Goal: Information Seeking & Learning: Find specific fact

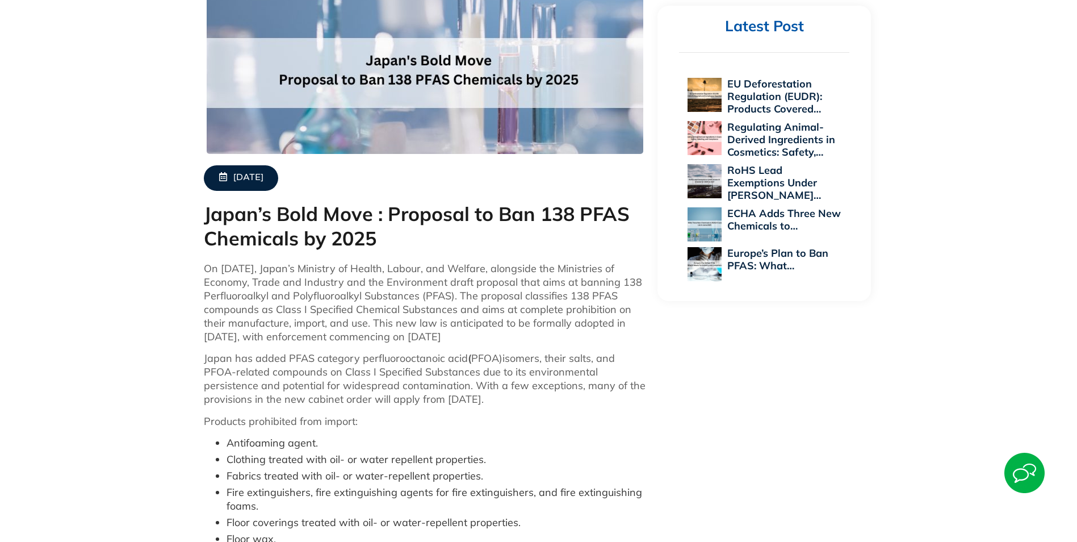
scroll to position [341, 0]
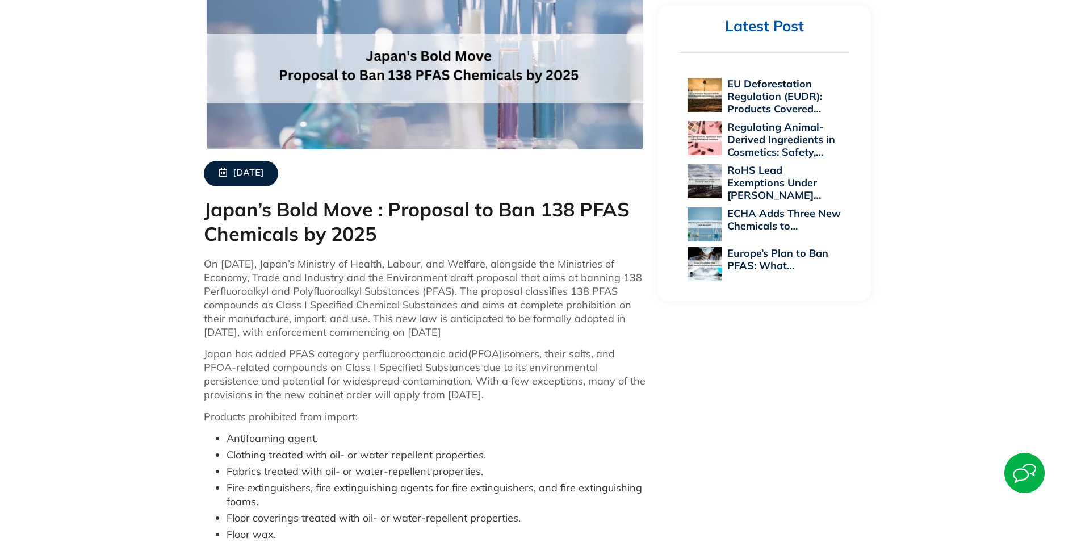
click at [345, 308] on p "On [DATE], Japan’s Ministry of Health, Labour, and Welfare, alongside the Minis…" at bounding box center [425, 298] width 443 height 82
click at [346, 307] on p "On [DATE], Japan’s Ministry of Health, Labour, and Welfare, alongside the Minis…" at bounding box center [425, 298] width 443 height 82
click at [312, 293] on p "On [DATE], Japan’s Ministry of Health, Labour, and Welfare, alongside the Minis…" at bounding box center [425, 298] width 443 height 82
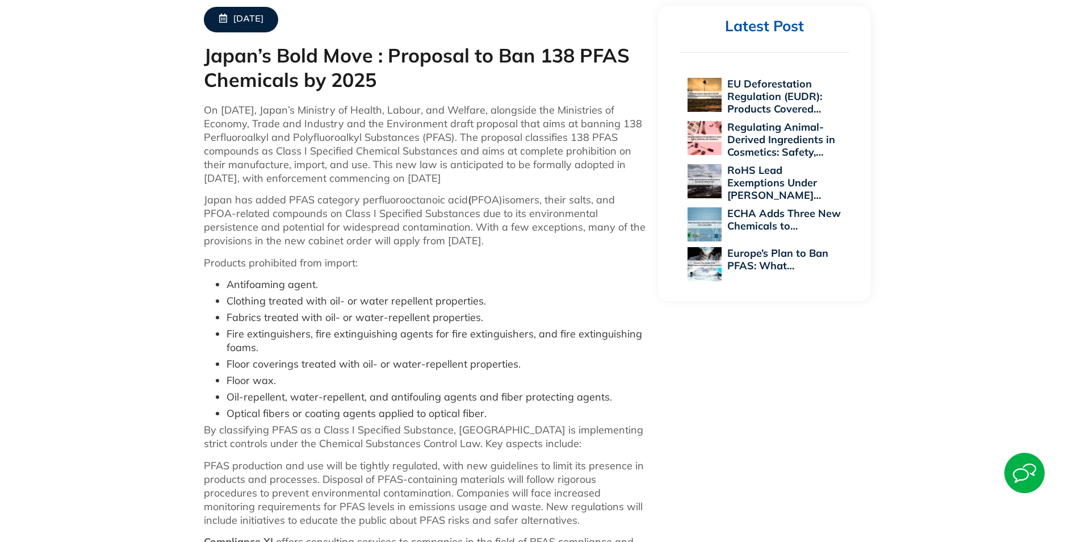
scroll to position [511, 0]
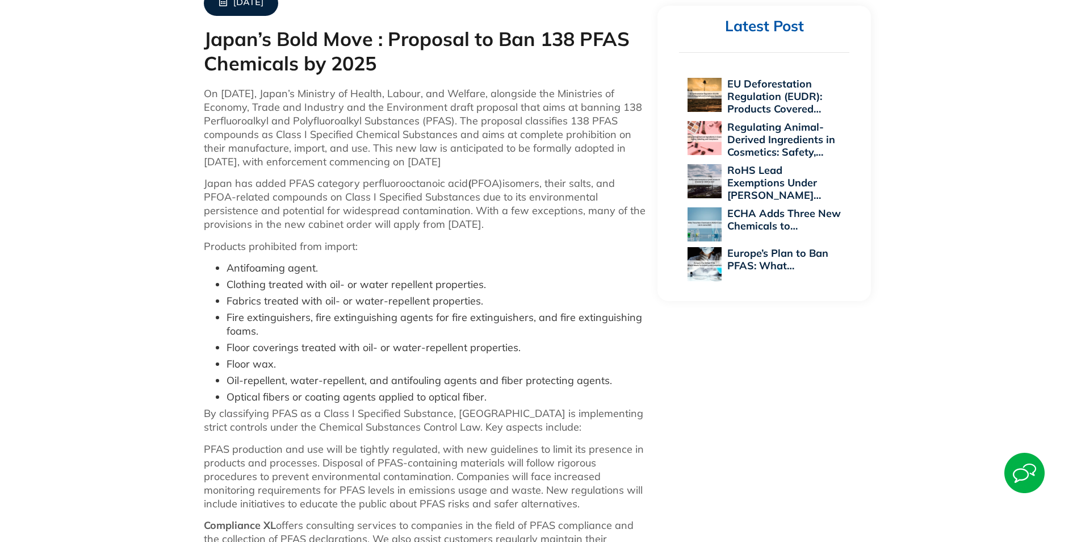
click at [352, 199] on p "Japan has added PFAS category perfluorooctanoic acid ( PFOA)isomers, their salt…" at bounding box center [425, 204] width 443 height 54
click at [363, 121] on p "On [DATE], Japan’s Ministry of Health, Labour, and Welfare, alongside the Minis…" at bounding box center [425, 128] width 443 height 82
click at [510, 124] on p "On [DATE], Japan’s Ministry of Health, Labour, and Welfare, alongside the Minis…" at bounding box center [425, 128] width 443 height 82
click at [276, 135] on p "On [DATE], Japan’s Ministry of Health, Labour, and Welfare, alongside the Minis…" at bounding box center [425, 128] width 443 height 82
click at [451, 133] on p "On [DATE], Japan’s Ministry of Health, Labour, and Welfare, alongside the Minis…" at bounding box center [425, 128] width 443 height 82
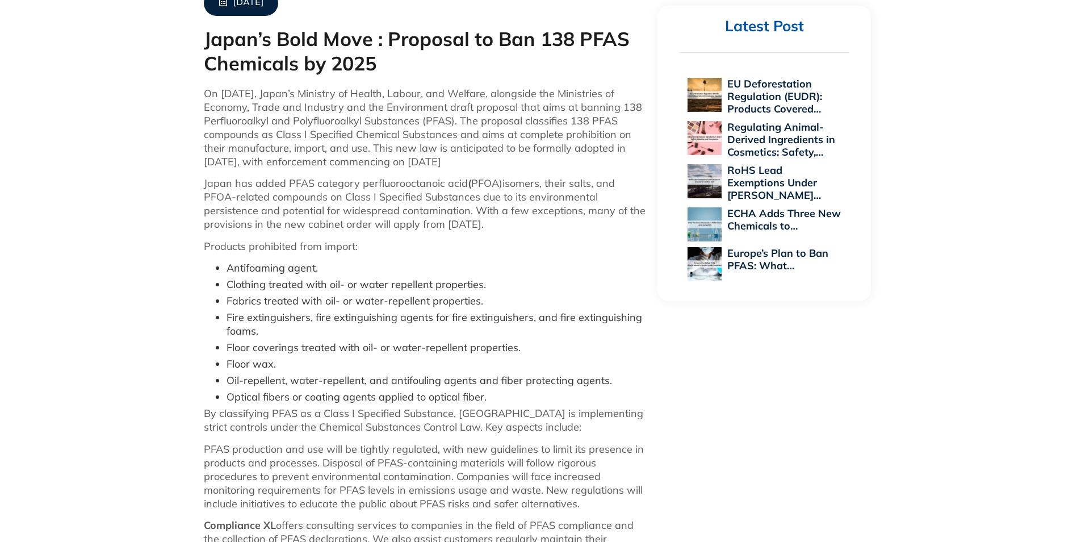
click at [319, 149] on p "On [DATE], Japan’s Ministry of Health, Labour, and Welfare, alongside the Minis…" at bounding box center [425, 128] width 443 height 82
click at [320, 150] on p "On [DATE], Japan’s Ministry of Health, Labour, and Welfare, alongside the Minis…" at bounding box center [425, 128] width 443 height 82
click at [281, 164] on p "On [DATE], Japan’s Ministry of Health, Labour, and Welfare, alongside the Minis…" at bounding box center [425, 128] width 443 height 82
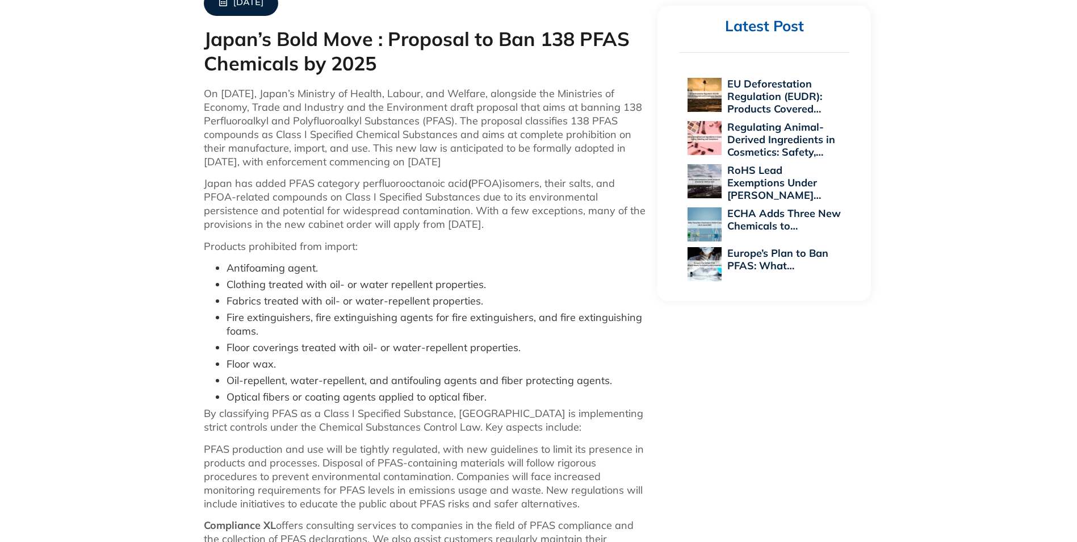
click at [412, 162] on p "On [DATE], Japan’s Ministry of Health, Labour, and Welfare, alongside the Minis…" at bounding box center [425, 128] width 443 height 82
click at [262, 183] on p "Japan has added PFAS category perfluorooctanoic acid ( PFOA)isomers, their salt…" at bounding box center [425, 204] width 443 height 54
click at [398, 180] on p "Japan has added PFAS category perfluorooctanoic acid ( PFOA)isomers, their salt…" at bounding box center [425, 204] width 443 height 54
click at [290, 198] on p "Japan has added PFAS category perfluorooctanoic acid ( PFOA)isomers, their salt…" at bounding box center [425, 204] width 443 height 54
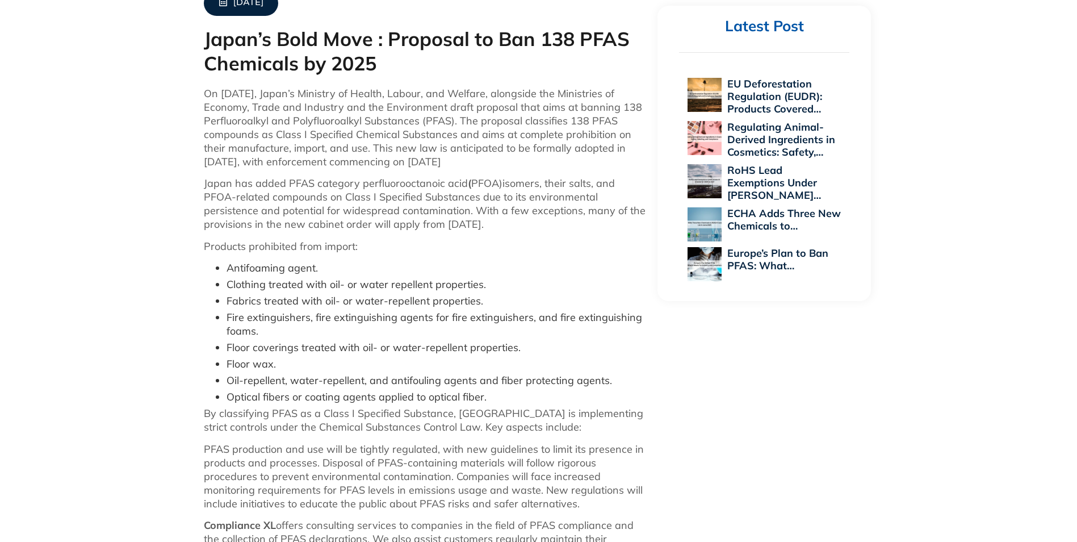
drag, startPoint x: 530, startPoint y: 193, endPoint x: 515, endPoint y: 194, distance: 14.8
click at [530, 192] on p "Japan has added PFAS category perfluorooctanoic acid ( PFOA)isomers, their salt…" at bounding box center [425, 204] width 443 height 54
click at [414, 210] on p "Japan has added PFAS category perfluorooctanoic acid ( PFOA)isomers, their salt…" at bounding box center [425, 204] width 443 height 54
click at [335, 209] on p "Japan has added PFAS category perfluorooctanoic acid ( PFOA)isomers, their salt…" at bounding box center [425, 204] width 443 height 54
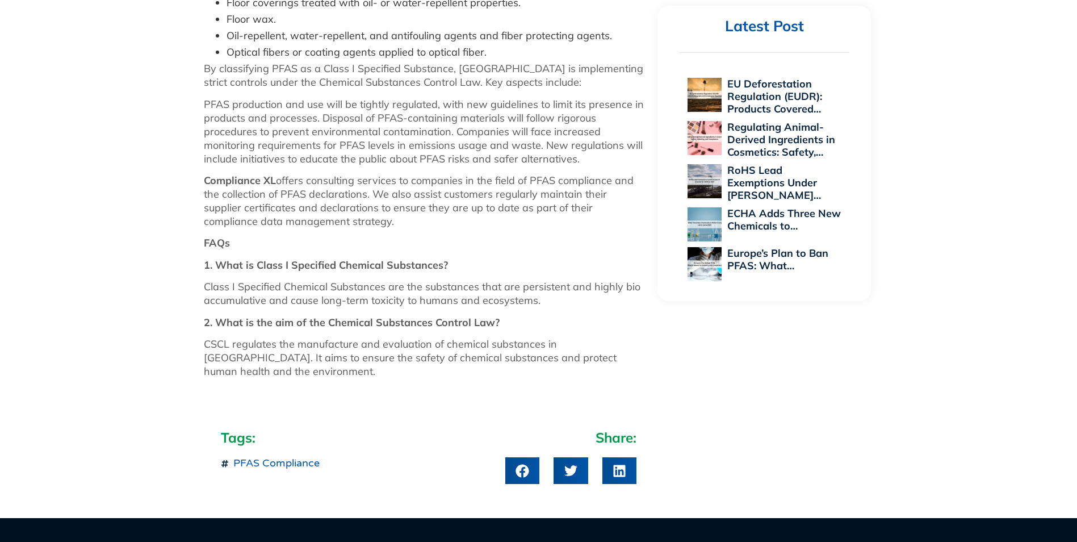
scroll to position [908, 0]
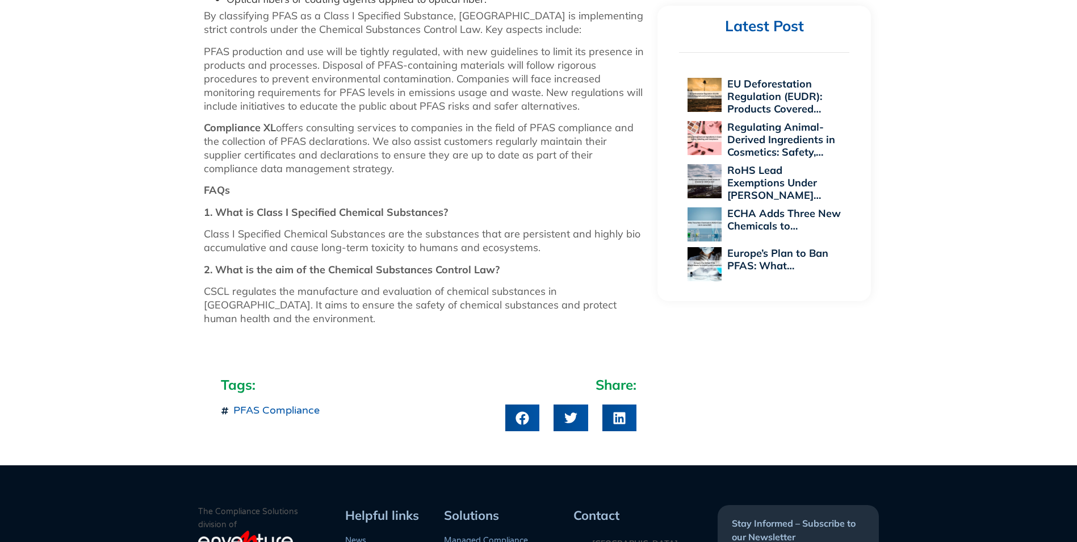
click at [269, 232] on p "Class I Specified Chemical Substances are the substances that are persistent an…" at bounding box center [425, 240] width 443 height 27
drag, startPoint x: 204, startPoint y: 233, endPoint x: 387, endPoint y: 233, distance: 182.8
click at [387, 233] on p "Class I Specified Chemical Substances are the substances that are persistent an…" at bounding box center [425, 240] width 443 height 27
copy p "Class I Specified Chemical Substances"
click at [383, 110] on p "PFAS production and use will be tightly regulated, with new guidelines to limit…" at bounding box center [425, 79] width 443 height 68
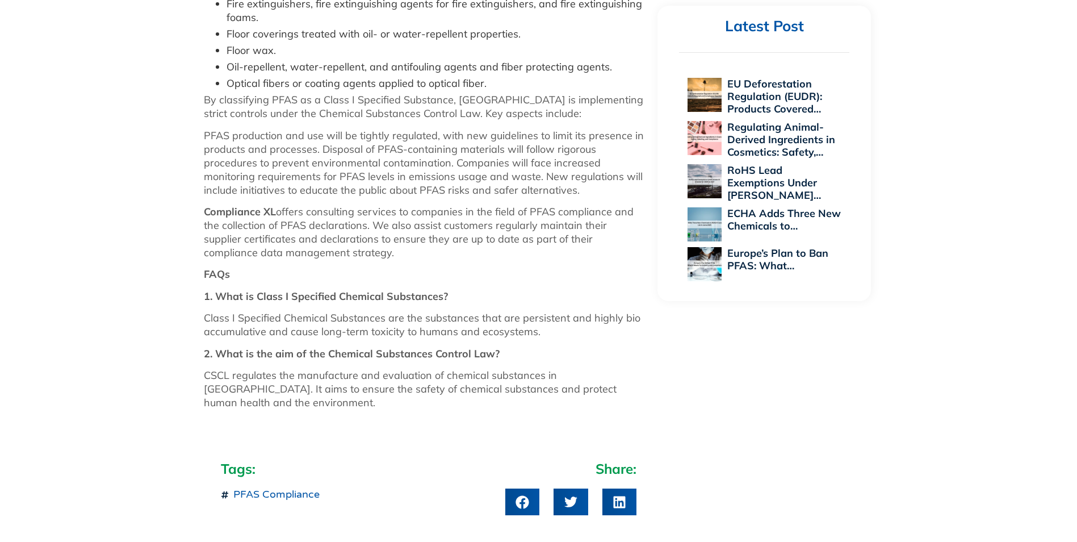
scroll to position [738, 0]
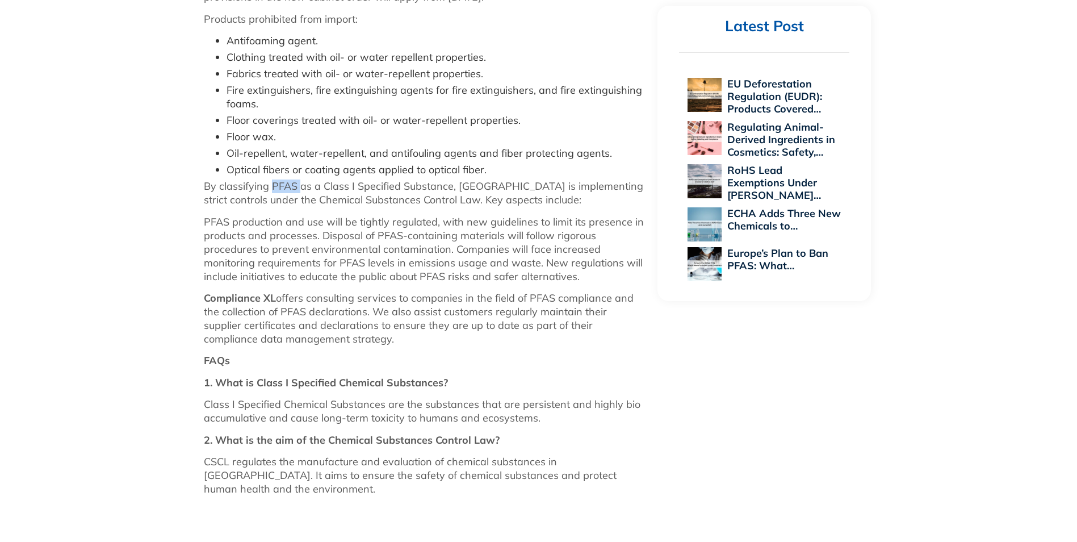
drag, startPoint x: 271, startPoint y: 184, endPoint x: 299, endPoint y: 187, distance: 27.4
click at [299, 187] on p "By classifying PFAS as a Class I Specified Substance, [GEOGRAPHIC_DATA] is impl…" at bounding box center [425, 192] width 443 height 27
copy p "PFAS"
